Goal: Check status

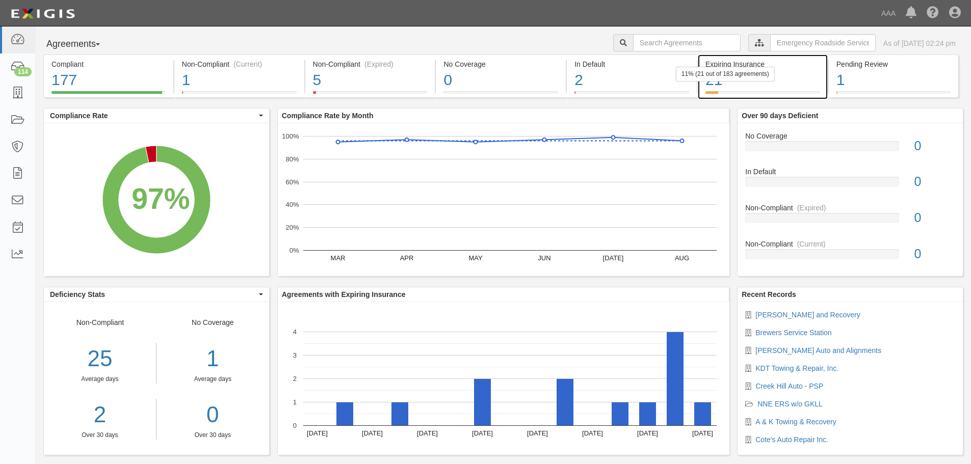
click at [711, 79] on div "11% (21 out of 183 agreements)" at bounding box center [725, 74] width 99 height 15
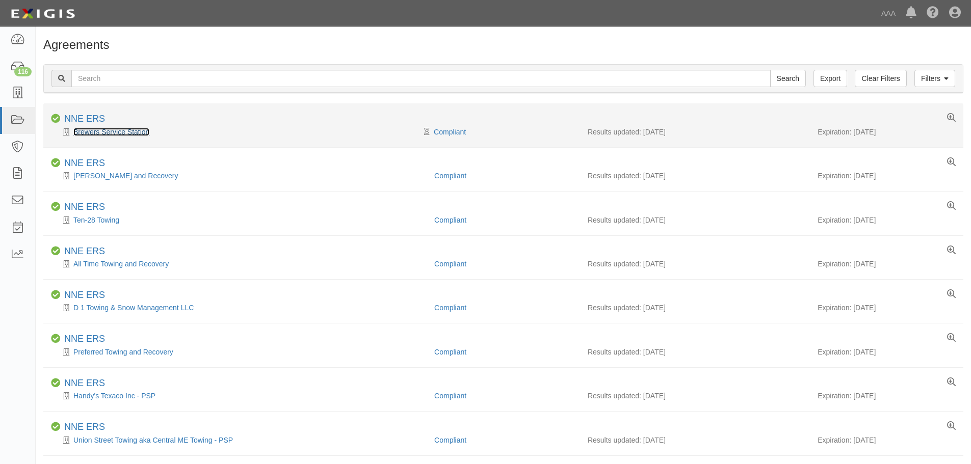
click at [113, 133] on link "Brewers Service Station" at bounding box center [111, 132] width 76 height 8
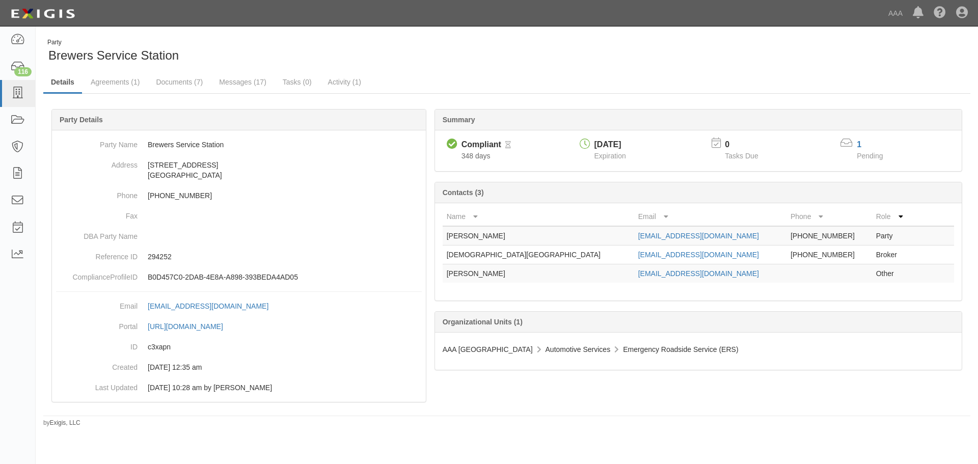
click at [734, 414] on div "Party Brewers Service Station Details Agreements (1) Documents (7) Messages (17…" at bounding box center [507, 232] width 943 height 389
